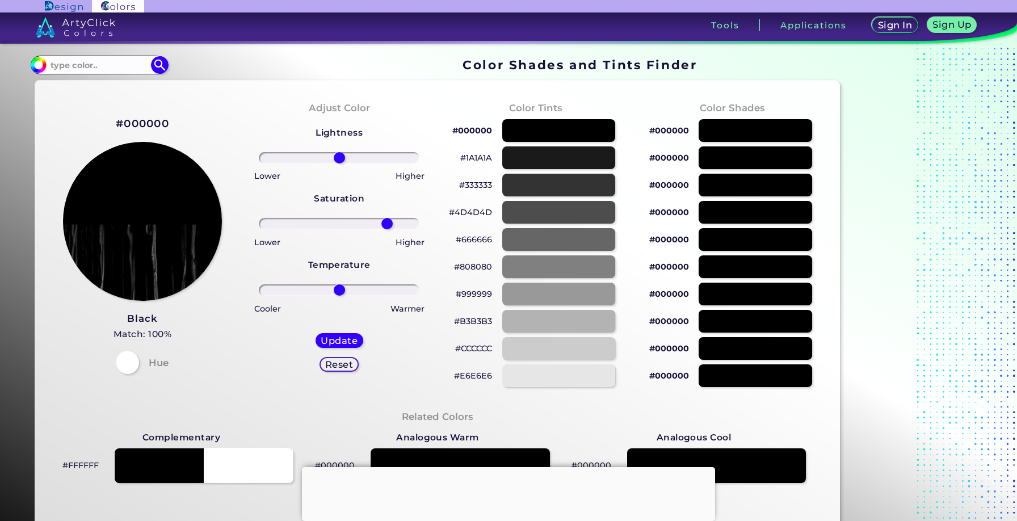
type input "64"
click at [387, 229] on input "range" at bounding box center [339, 223] width 161 height 11
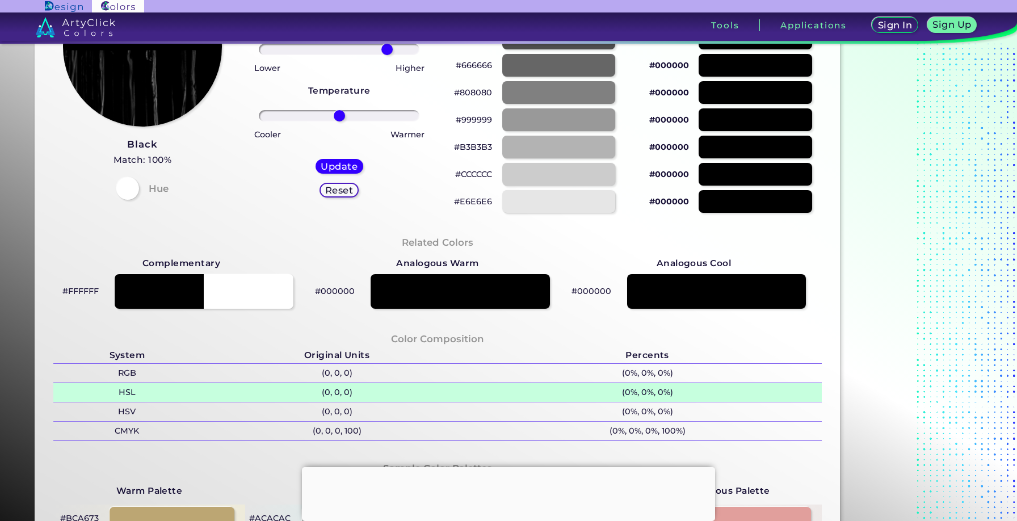
scroll to position [245, 0]
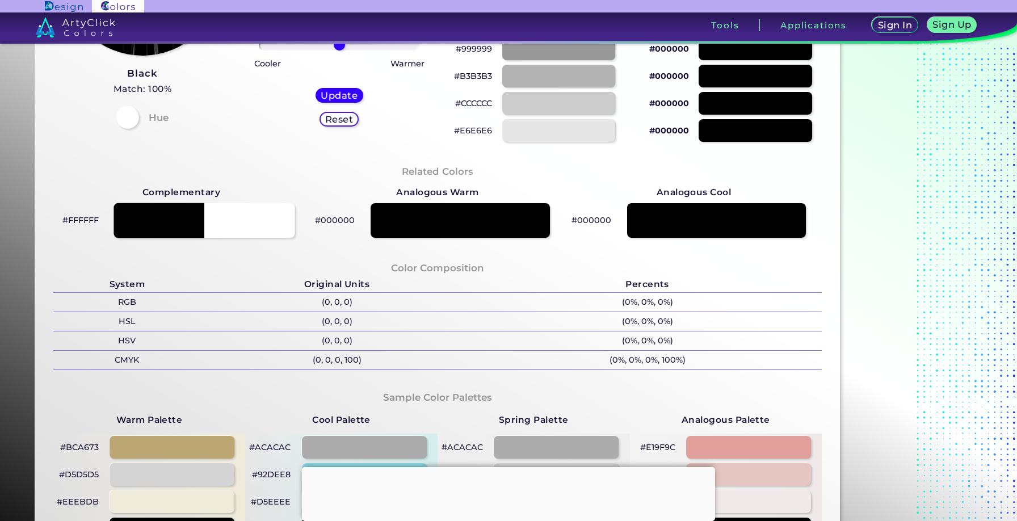
click at [246, 230] on div at bounding box center [204, 220] width 181 height 35
type input "#ffffff"
type input "0"
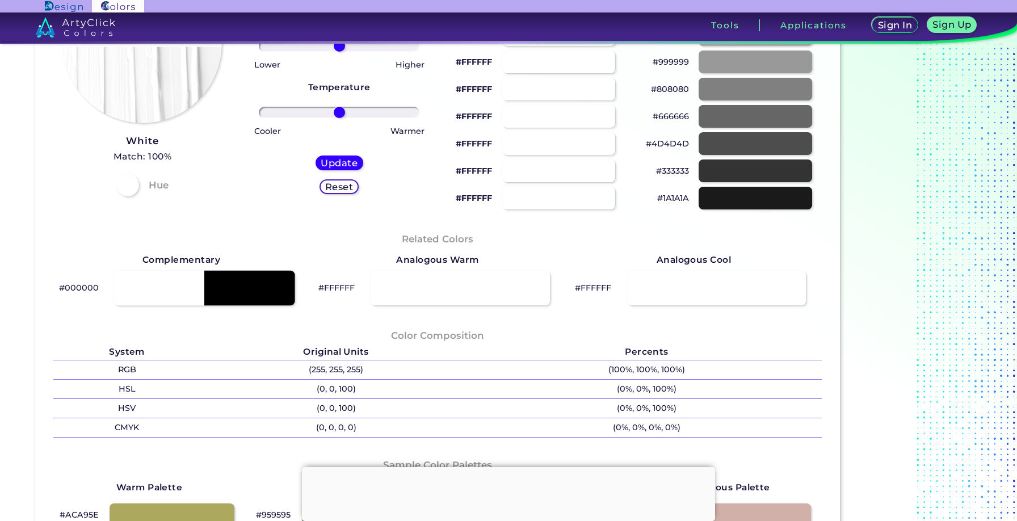
scroll to position [133, 0]
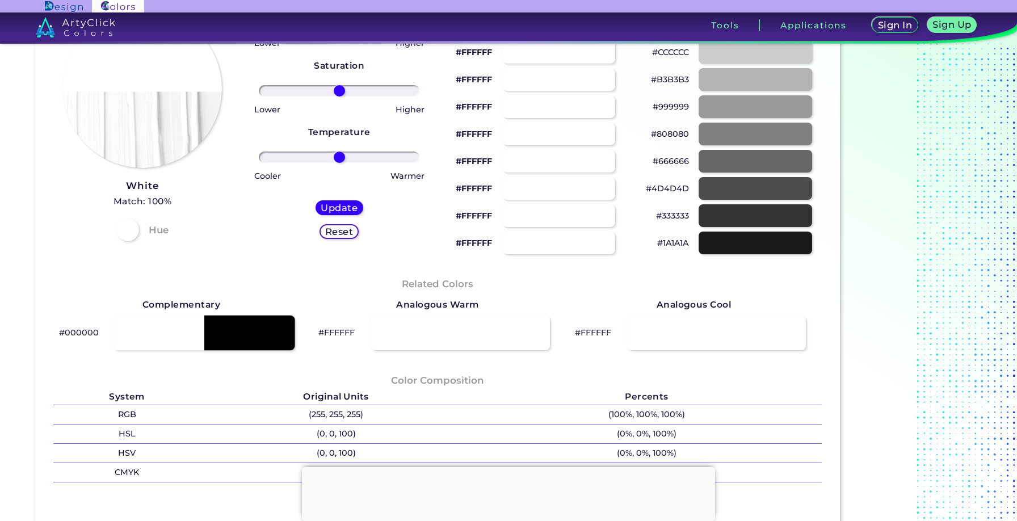
click at [178, 324] on div at bounding box center [204, 332] width 181 height 35
type input "#000000"
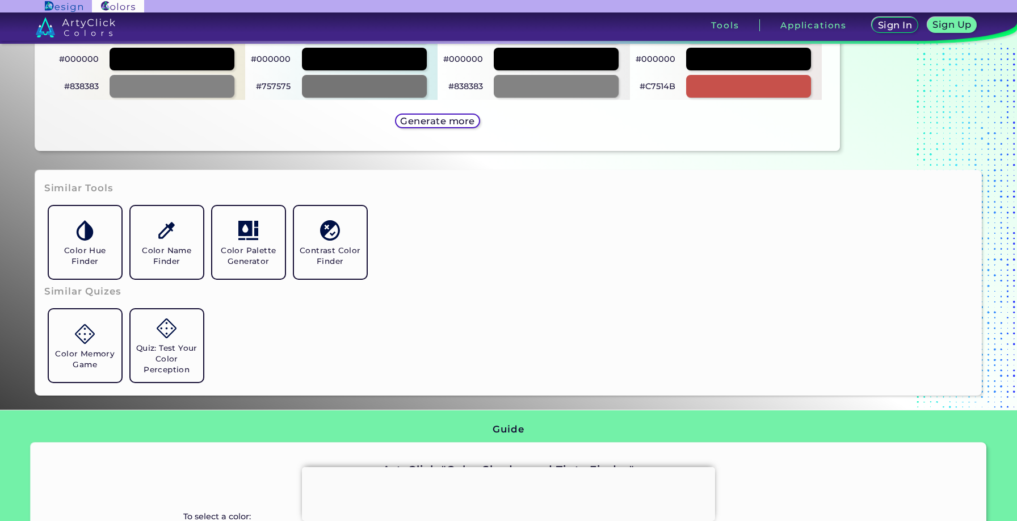
scroll to position [870, 0]
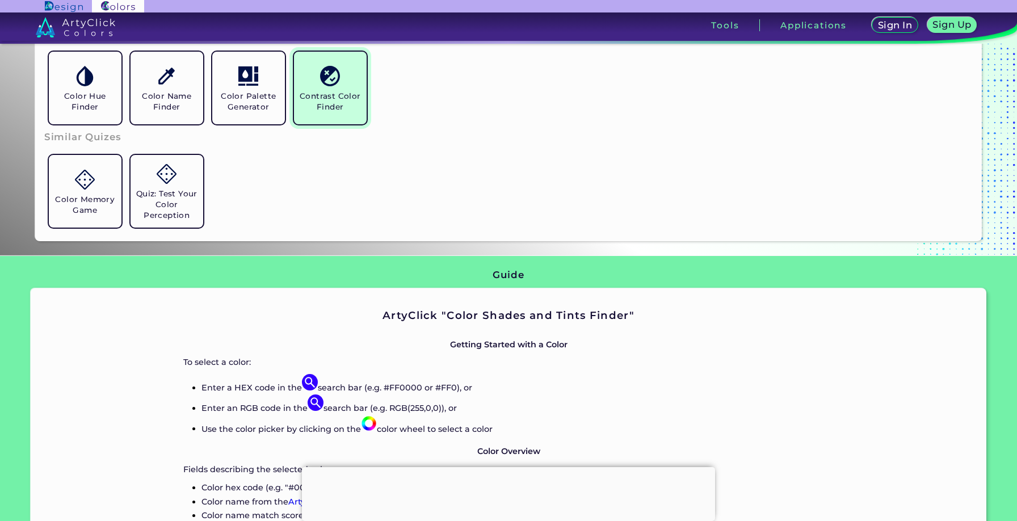
click at [337, 112] on link "Contrast Color Finder" at bounding box center [331, 88] width 82 height 82
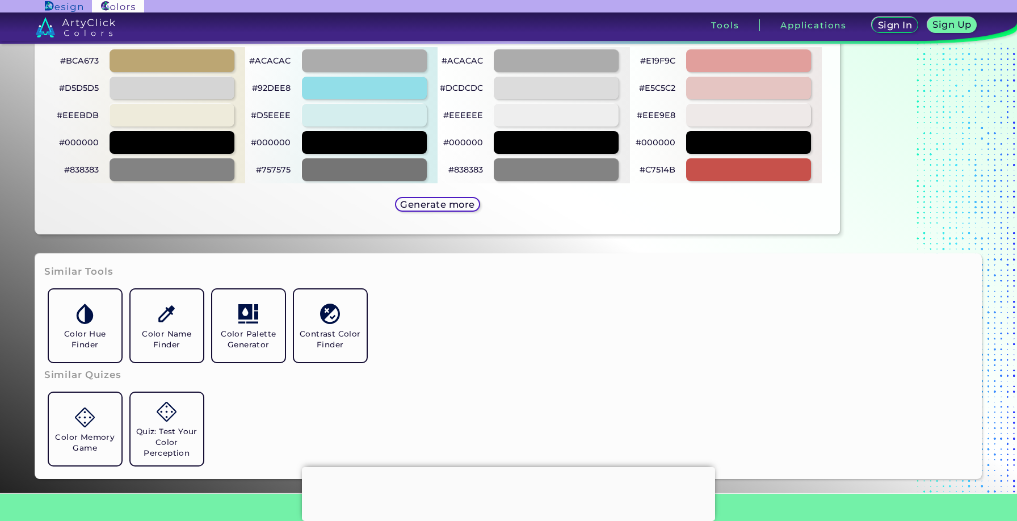
scroll to position [477, 0]
